Goal: Task Accomplishment & Management: Manage account settings

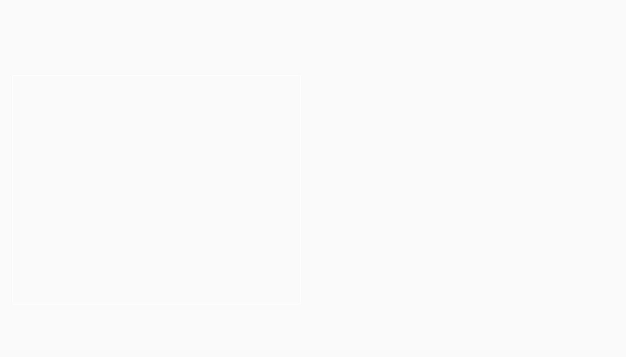
click at [350, 51] on button "Cancel" at bounding box center [342, 53] width 43 height 21
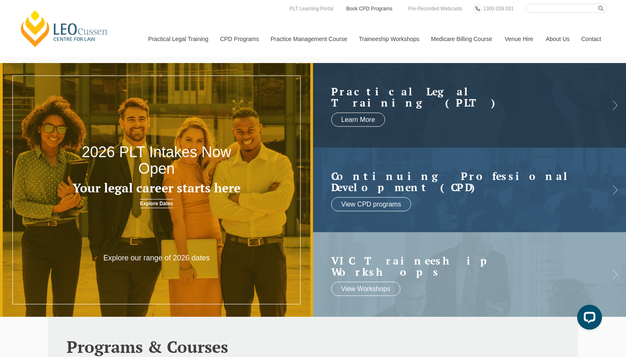
click at [359, 12] on link "Book CPD Programs" at bounding box center [369, 8] width 48 height 9
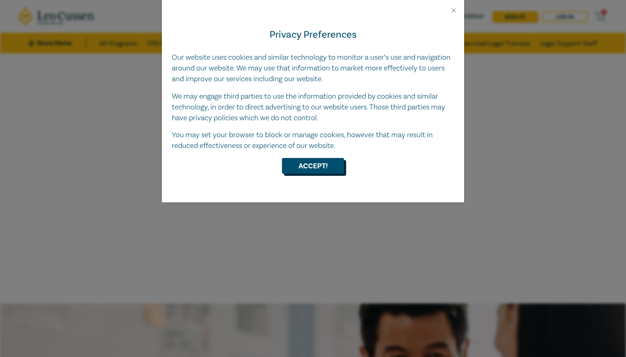
click at [323, 166] on button "Accept!" at bounding box center [313, 166] width 62 height 16
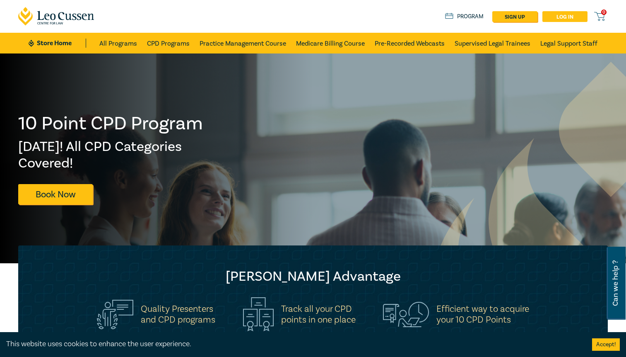
click at [575, 15] on link "Log in" at bounding box center [565, 16] width 45 height 11
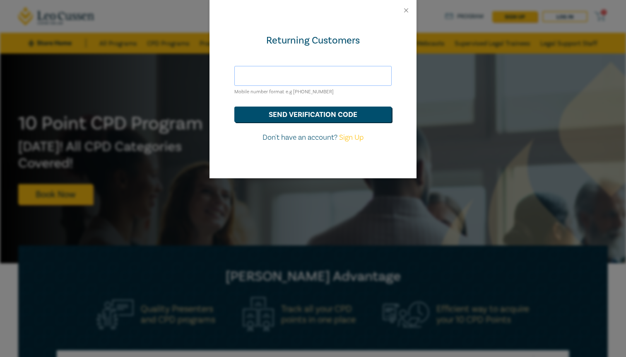
click at [321, 81] on input "text" at bounding box center [312, 76] width 157 height 20
click at [234, 106] on button "send verification code" at bounding box center [312, 114] width 157 height 16
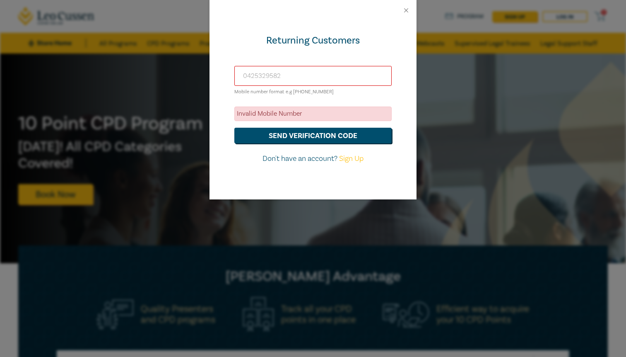
drag, startPoint x: 248, startPoint y: 76, endPoint x: 217, endPoint y: 76, distance: 30.6
click at [217, 76] on div "Returning Customers 0425329582 Mobile number format e.g +61 000000000 Invalid M…" at bounding box center [313, 110] width 207 height 178
type input "+61425329582"
click at [234, 128] on button "send verification code" at bounding box center [312, 136] width 157 height 16
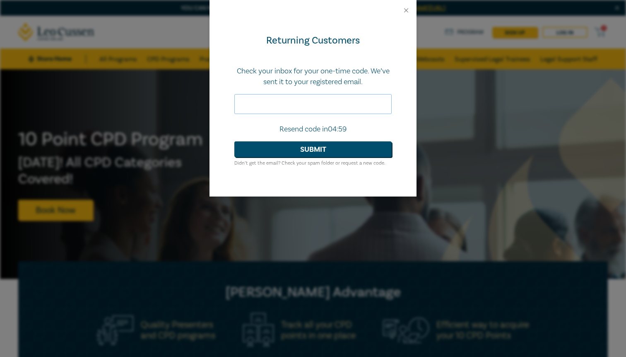
click at [265, 103] on input "text" at bounding box center [312, 104] width 157 height 20
paste input "098354"
type input "098354"
click at [291, 148] on button "Submit" at bounding box center [312, 149] width 157 height 16
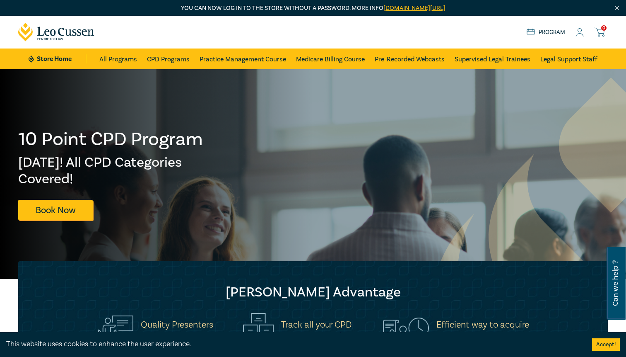
click at [579, 34] on icon at bounding box center [580, 32] width 8 height 9
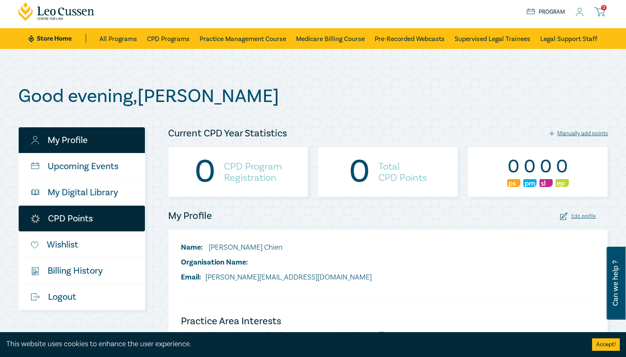
scroll to position [22, 0]
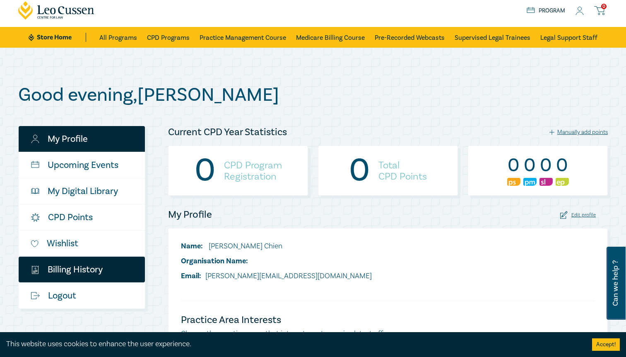
click at [93, 269] on link "$ Billing History" at bounding box center [82, 269] width 126 height 26
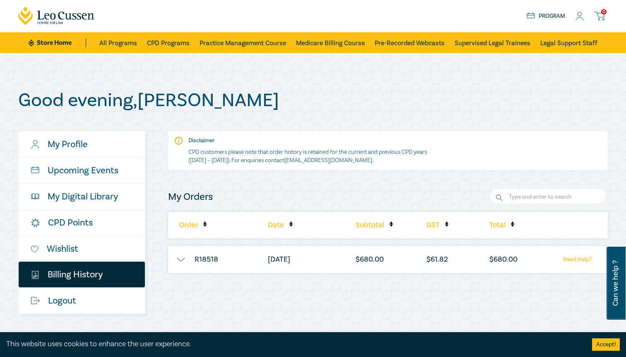
scroll to position [23, 0]
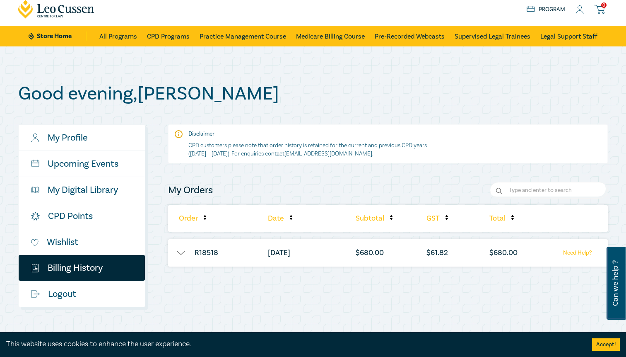
click at [304, 254] on li "[DATE]" at bounding box center [298, 252] width 68 height 27
click at [177, 253] on button "button" at bounding box center [180, 252] width 25 height 8
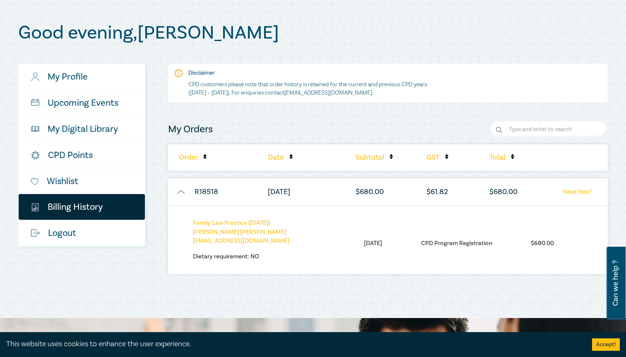
scroll to position [91, 0]
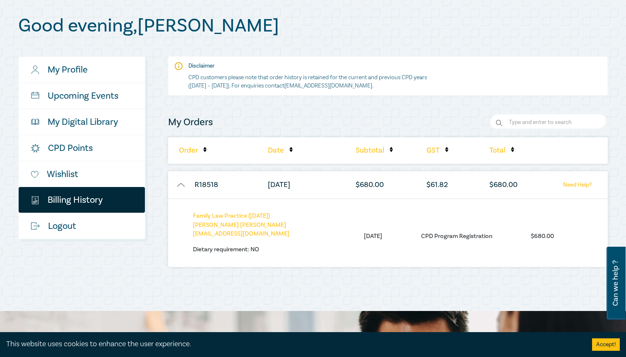
click at [178, 187] on button "button" at bounding box center [180, 185] width 25 height 8
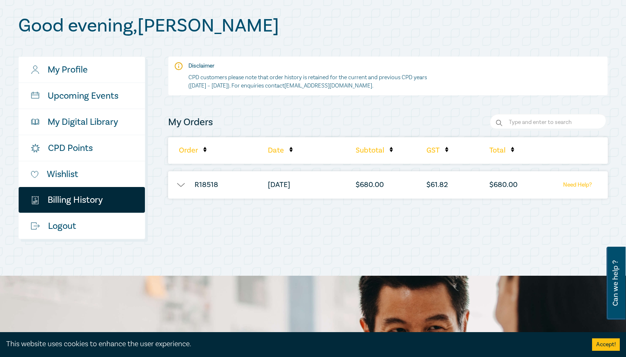
click at [178, 187] on button "button" at bounding box center [180, 185] width 25 height 8
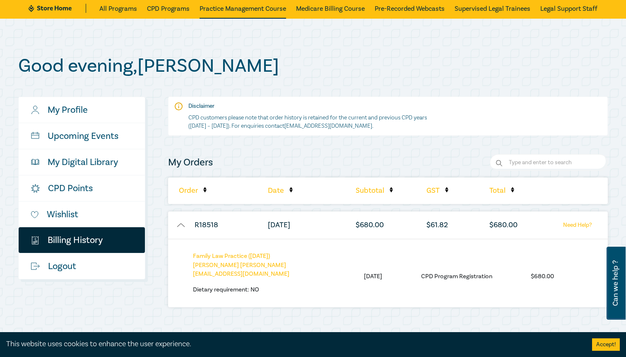
scroll to position [0, 0]
